Goal: Find specific page/section: Find specific page/section

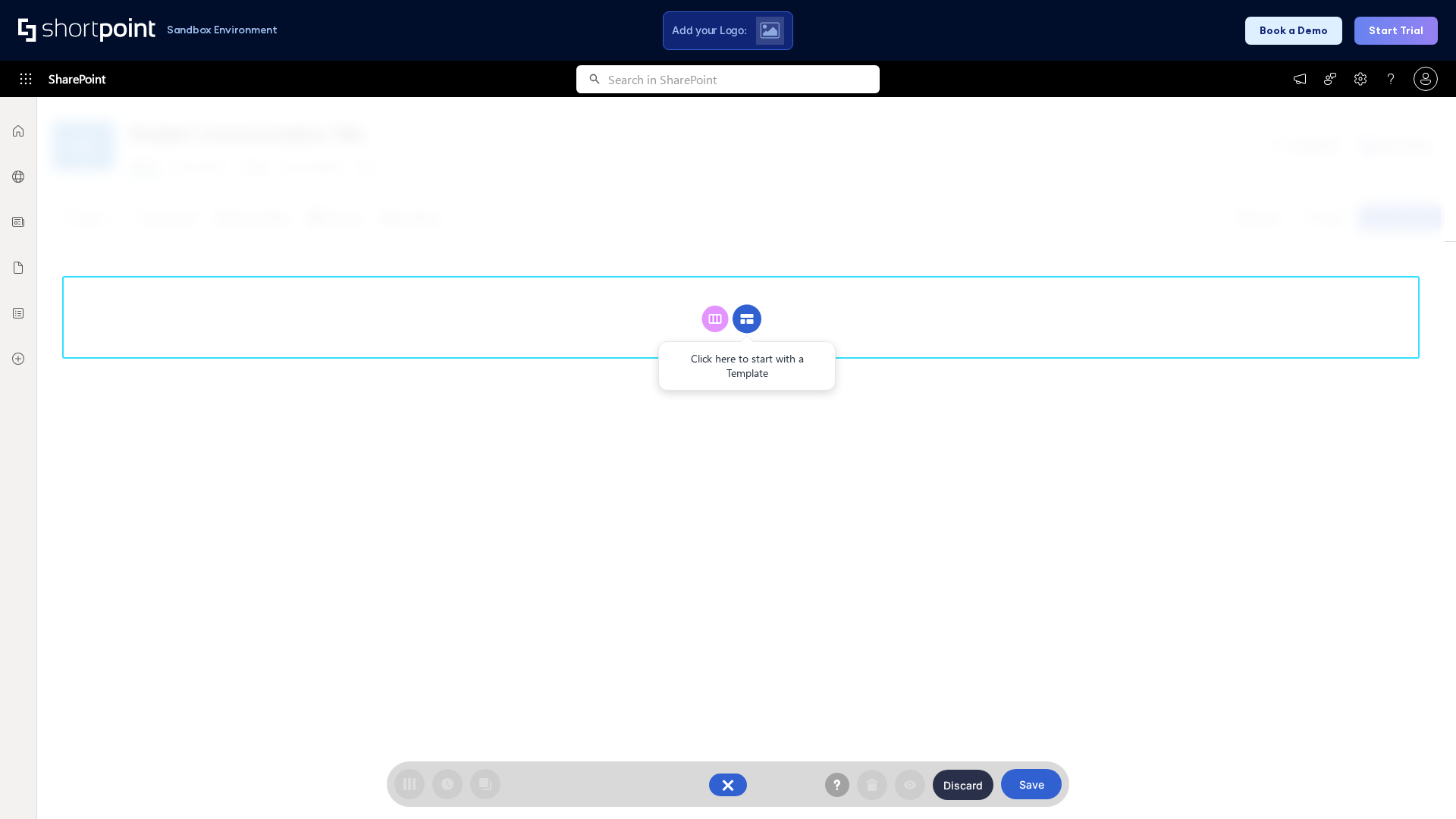
click at [747, 305] on circle at bounding box center [746, 319] width 29 height 29
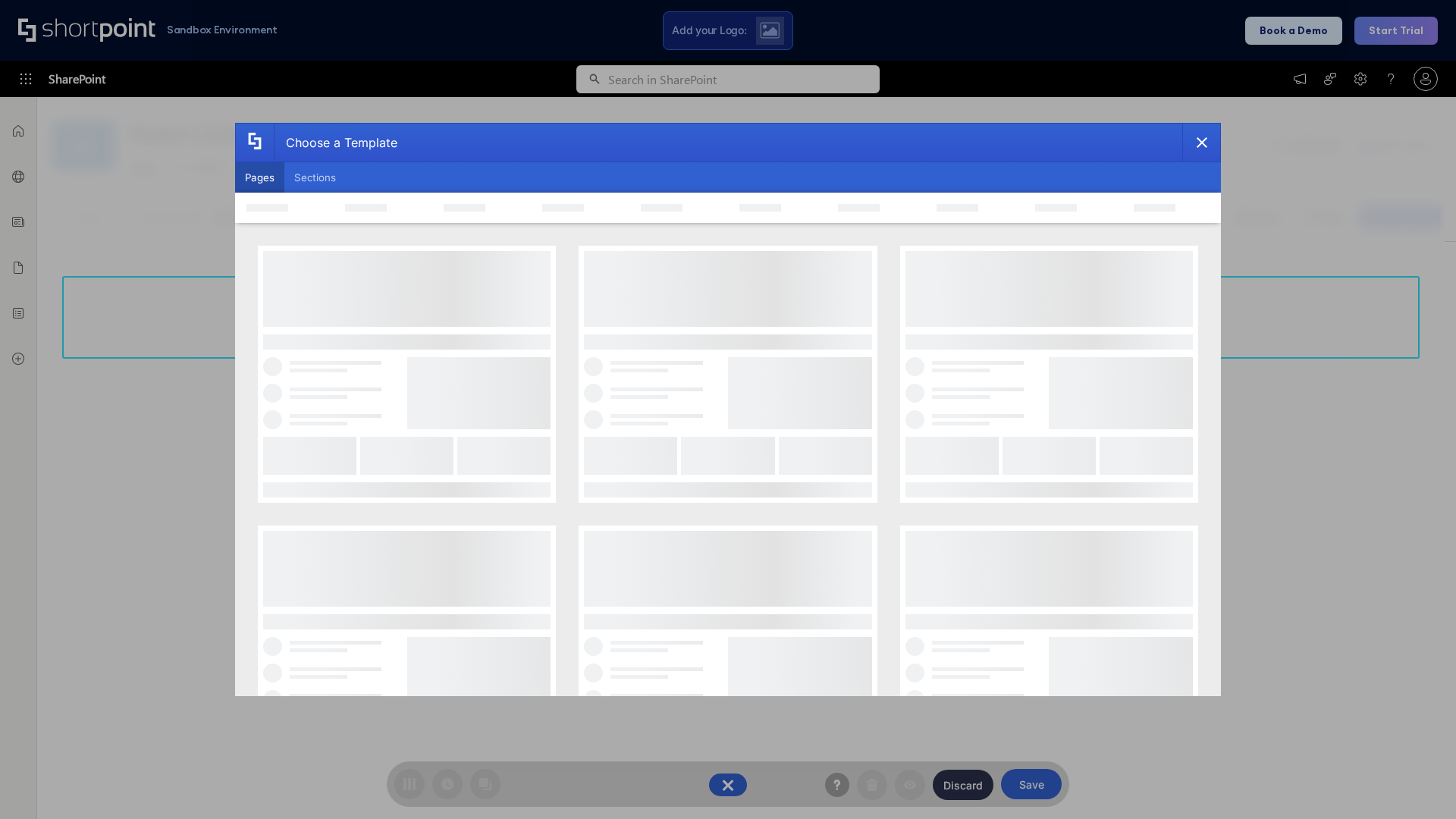
scroll to position [208, 0]
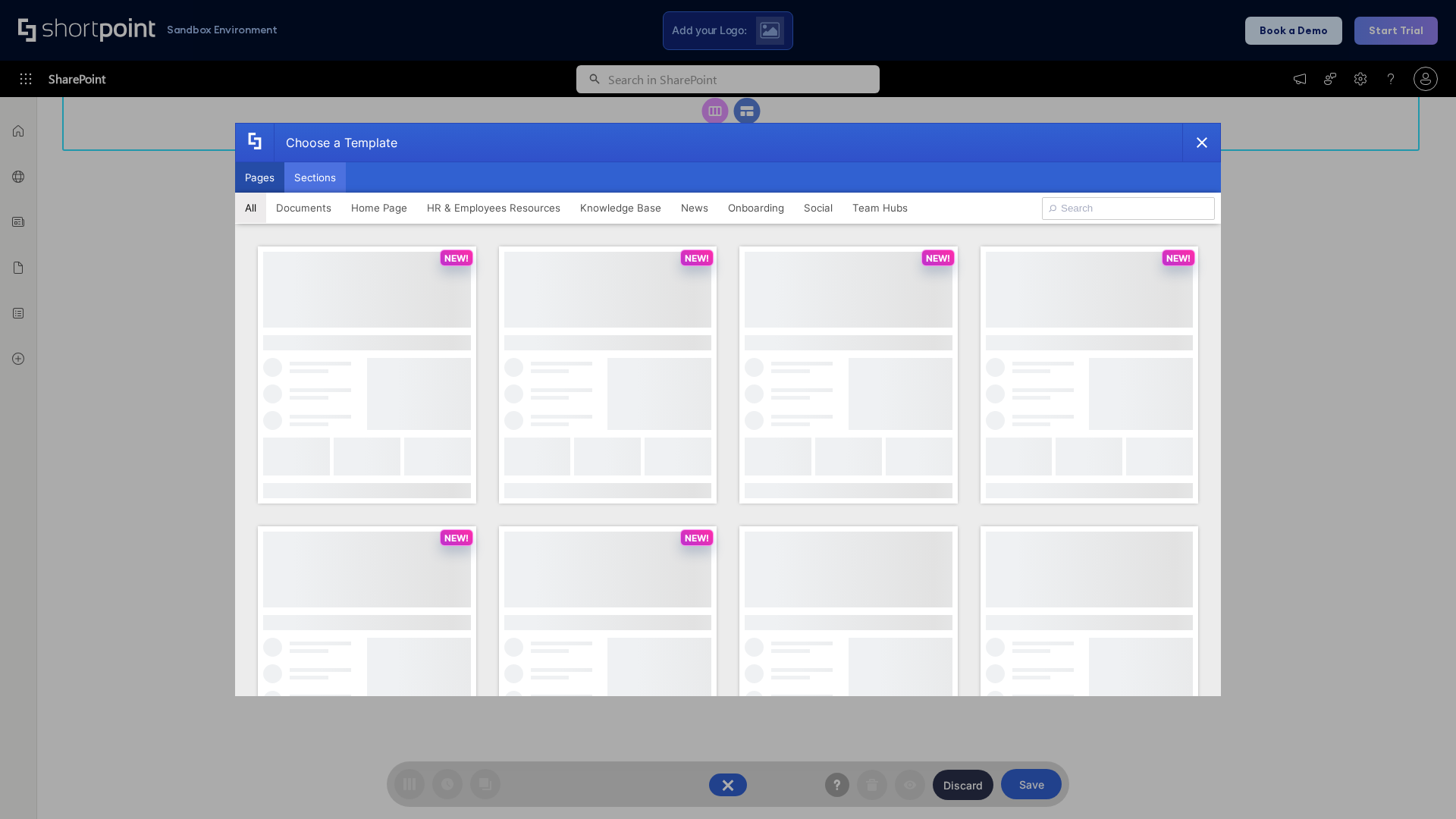
click at [315, 178] on button "Sections" at bounding box center [316, 177] width 62 height 30
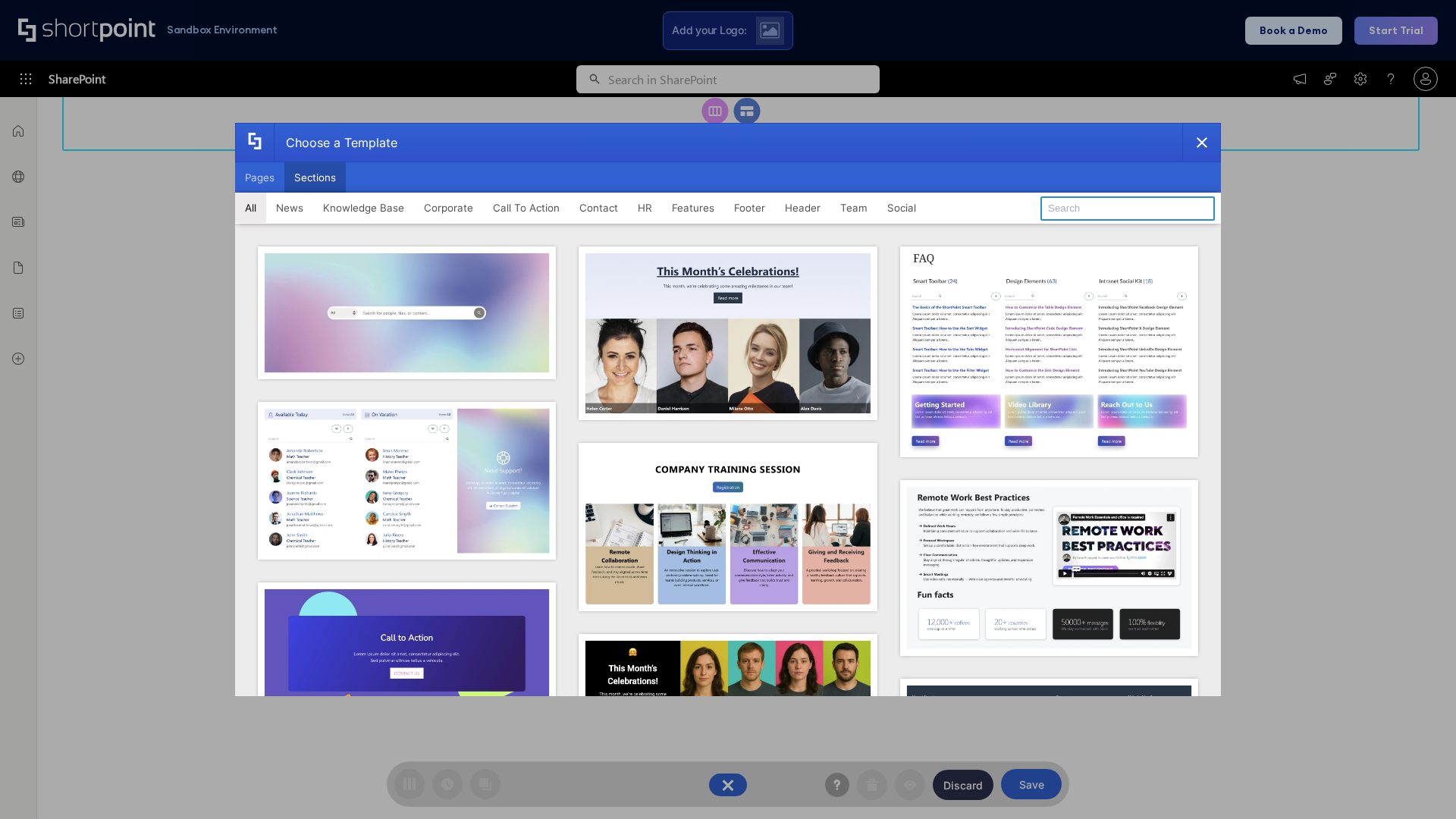
type input "Features Kit 5"
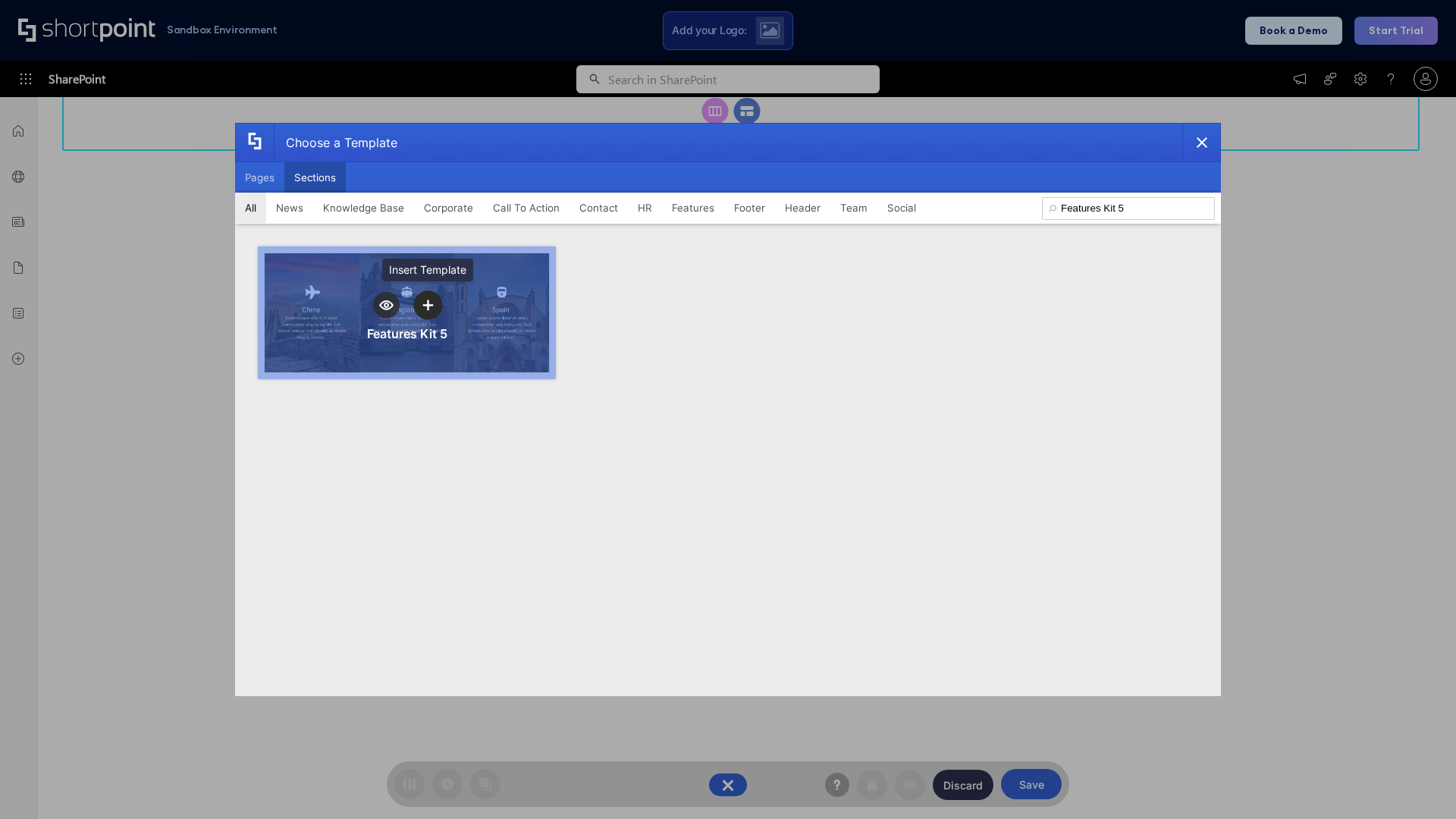
click at [427, 305] on icon "template selector" at bounding box center [427, 305] width 11 height 11
